Goal: Task Accomplishment & Management: Manage account settings

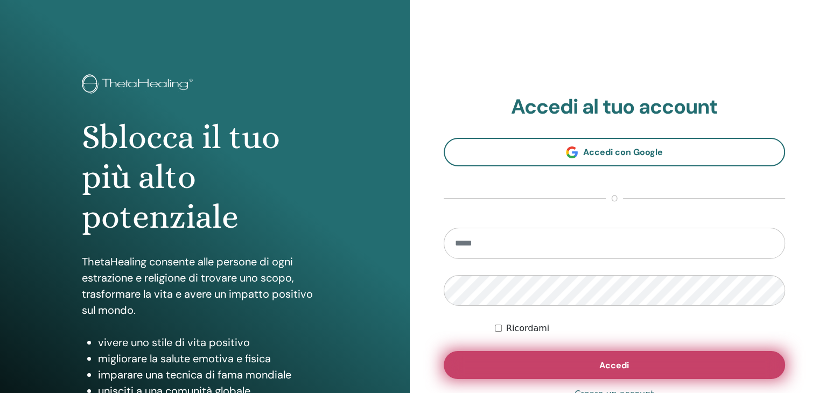
type input "**********"
click at [637, 352] on button "Accedi" at bounding box center [615, 365] width 342 height 28
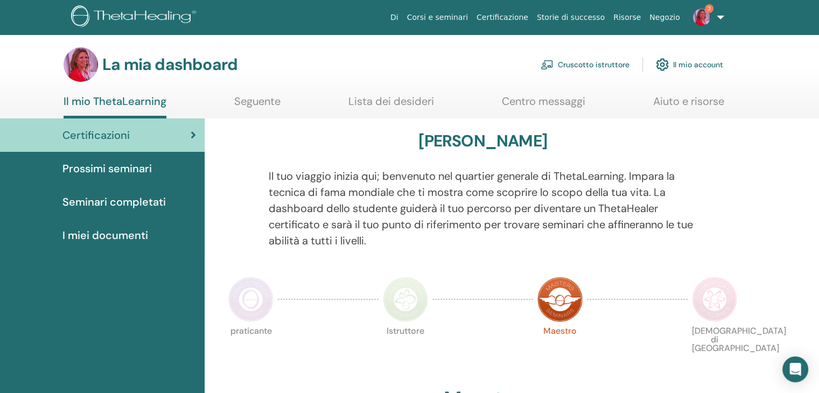
click at [120, 169] on font "Prossimi seminari" at bounding box center [106, 169] width 89 height 14
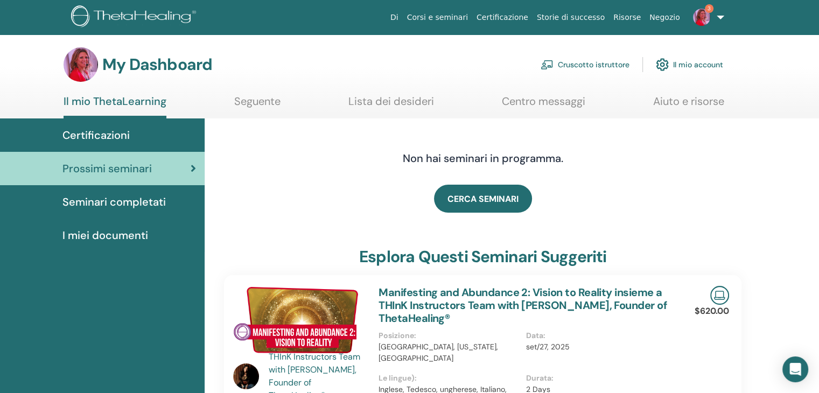
drag, startPoint x: 562, startPoint y: 65, endPoint x: 385, endPoint y: 234, distance: 244.4
click at [562, 65] on link "Cruscotto istruttore" at bounding box center [585, 65] width 89 height 24
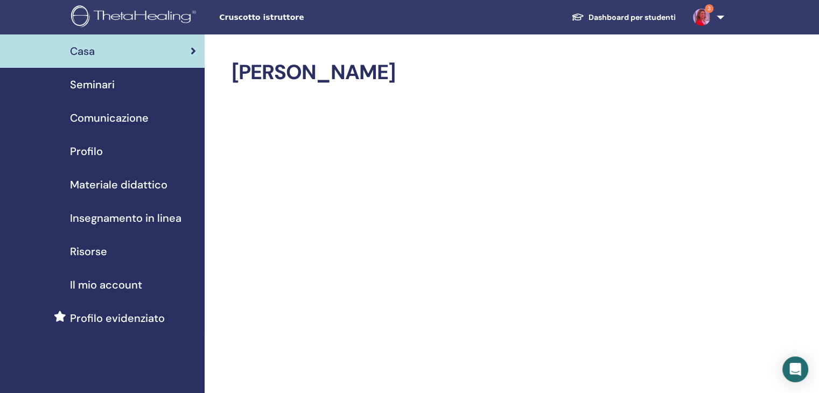
click at [95, 81] on span "Seminari" at bounding box center [92, 84] width 45 height 16
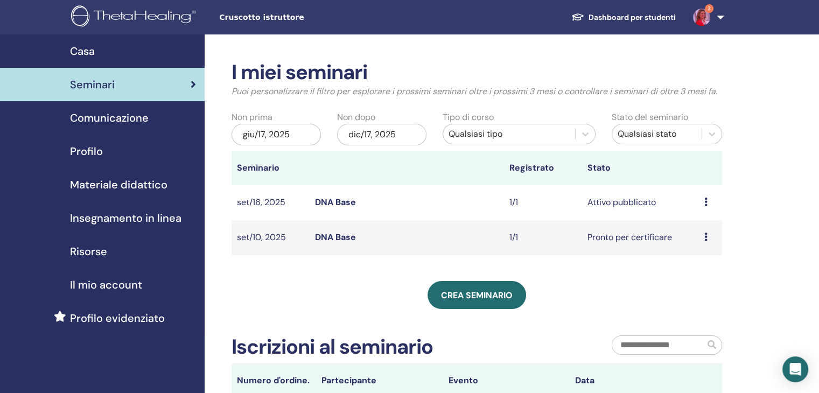
click at [329, 202] on link "DNA Base" at bounding box center [335, 201] width 41 height 11
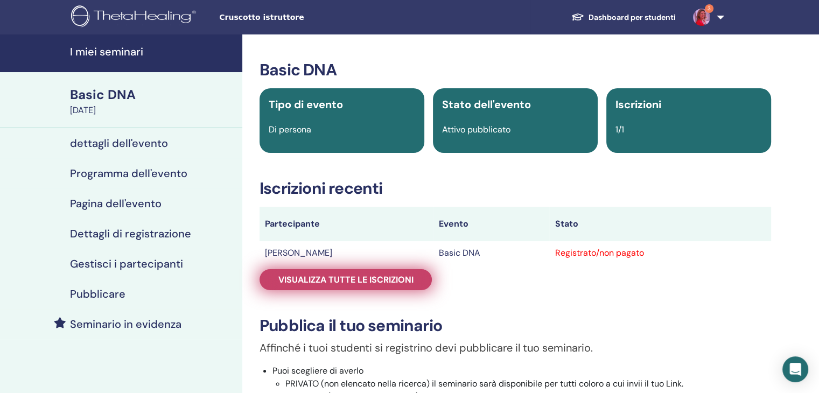
click at [417, 284] on link "Visualizza tutte le iscrizioni" at bounding box center [345, 279] width 172 height 21
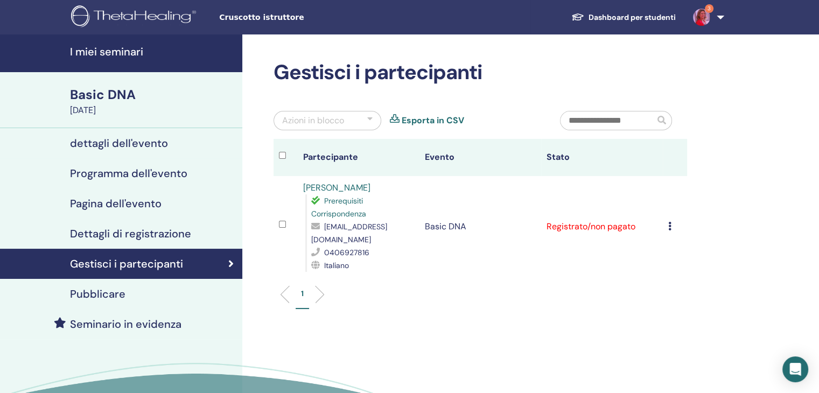
click at [670, 226] on icon at bounding box center [669, 226] width 3 height 9
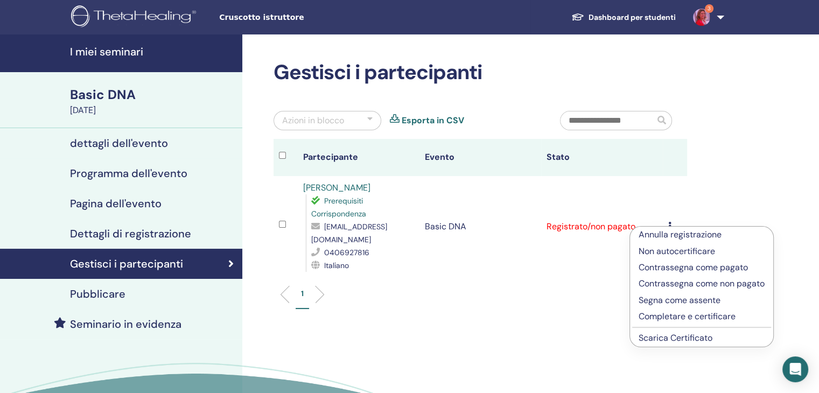
click at [550, 310] on div "1" at bounding box center [480, 298] width 430 height 43
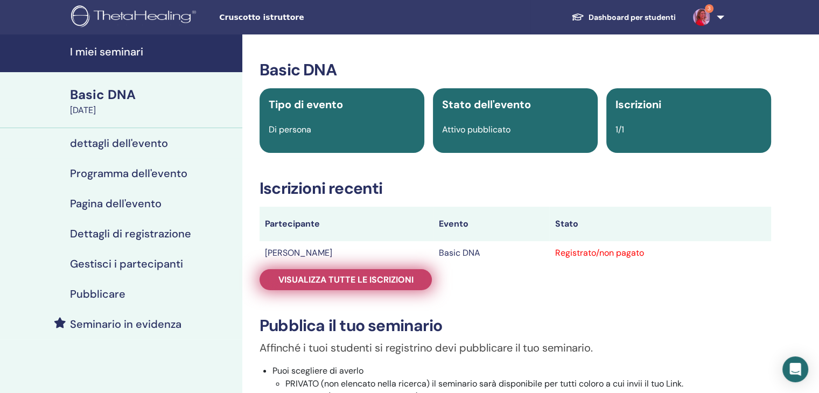
click at [339, 279] on span "Visualizza tutte le iscrizioni" at bounding box center [345, 279] width 135 height 11
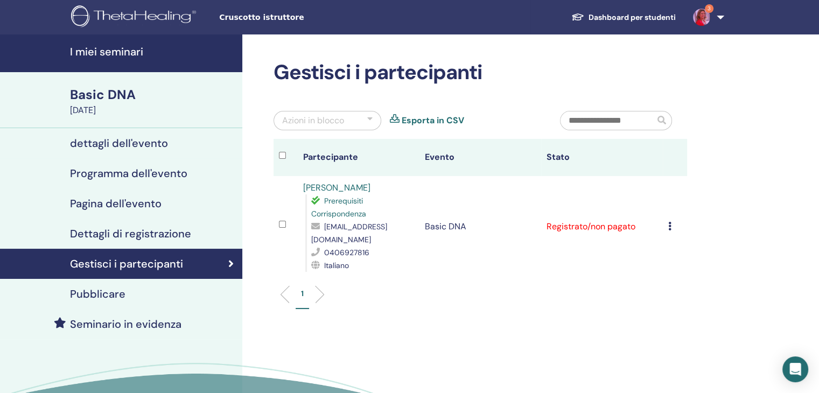
click at [668, 224] on icon at bounding box center [669, 226] width 3 height 9
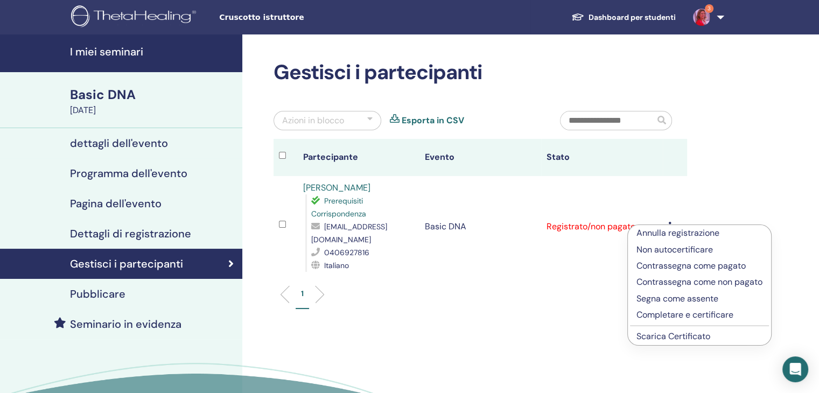
click at [669, 313] on p "Completare e certificare" at bounding box center [699, 314] width 126 height 13
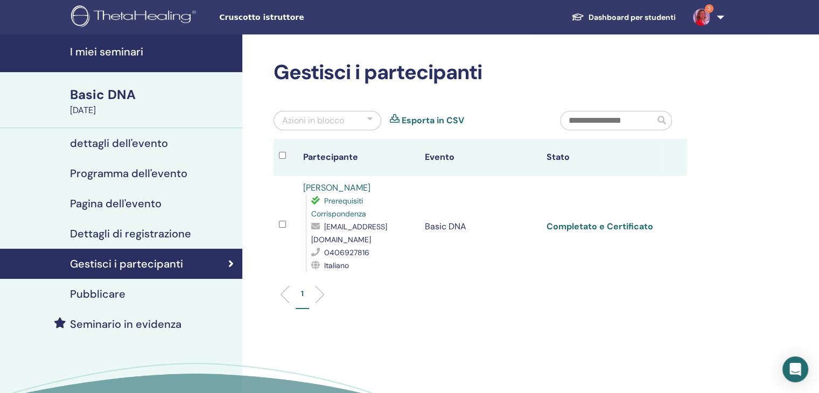
click at [607, 227] on link "Completato e Certificato" at bounding box center [599, 226] width 107 height 11
